Goal: Register for event/course

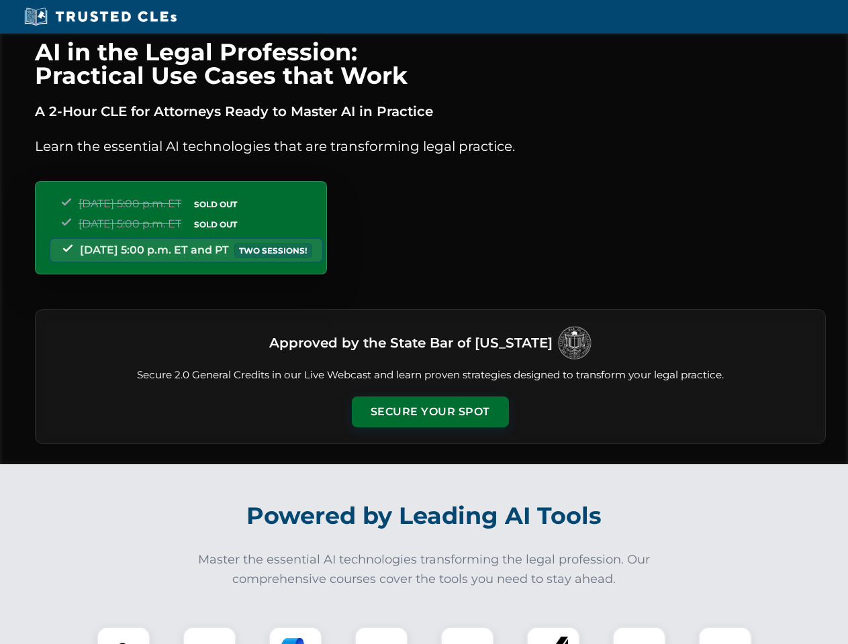
click at [430, 412] on button "Secure Your Spot" at bounding box center [430, 412] width 157 height 31
click at [124, 636] on img at bounding box center [123, 653] width 39 height 39
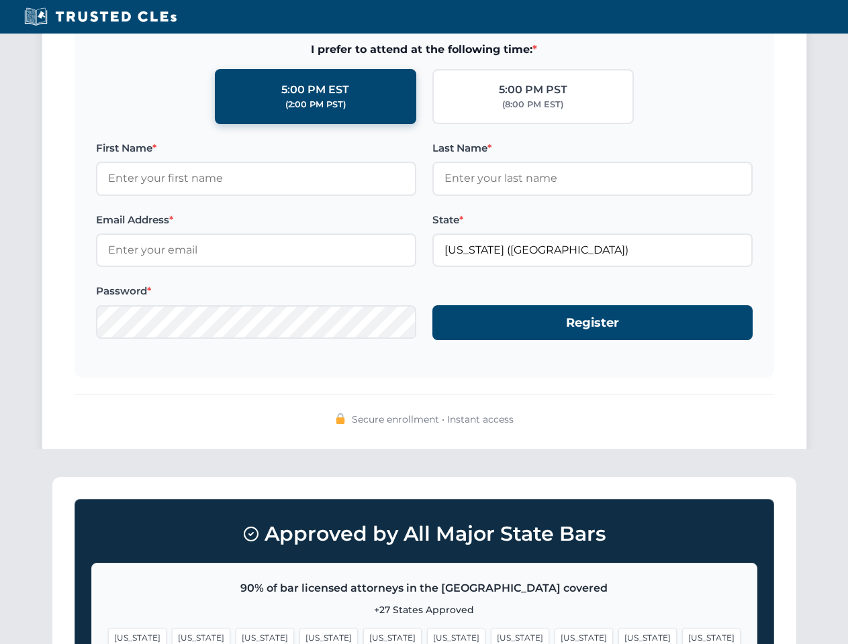
click at [618, 636] on span "[US_STATE]" at bounding box center [647, 637] width 58 height 19
